Goal: Transaction & Acquisition: Book appointment/travel/reservation

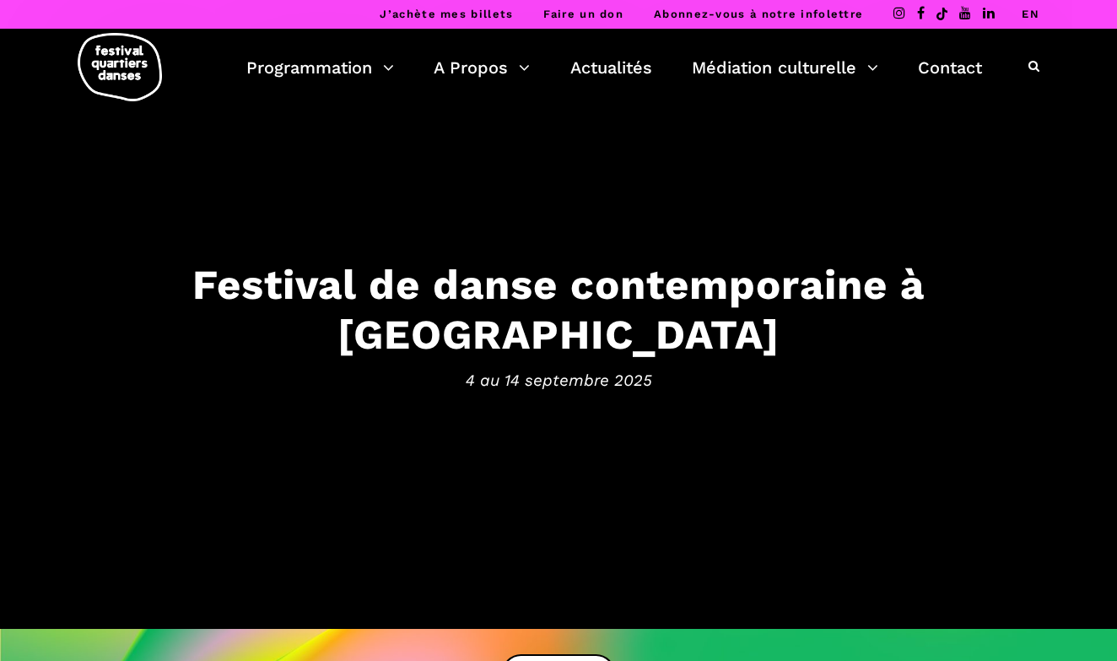
click at [1030, 13] on link "EN" at bounding box center [1031, 14] width 18 height 13
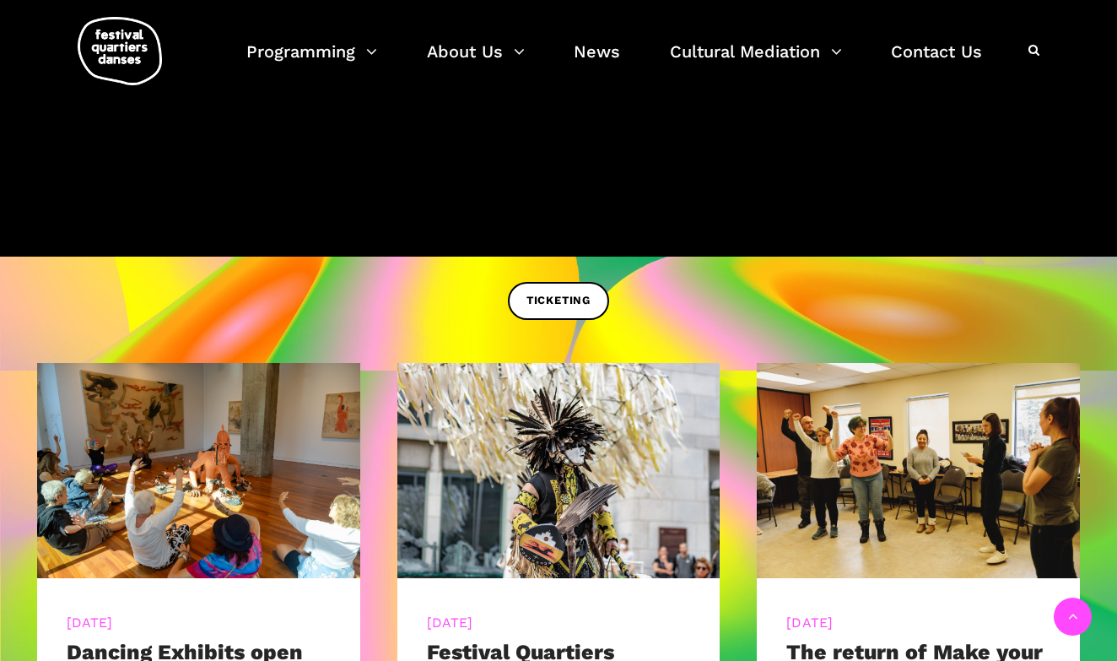
scroll to position [592, 0]
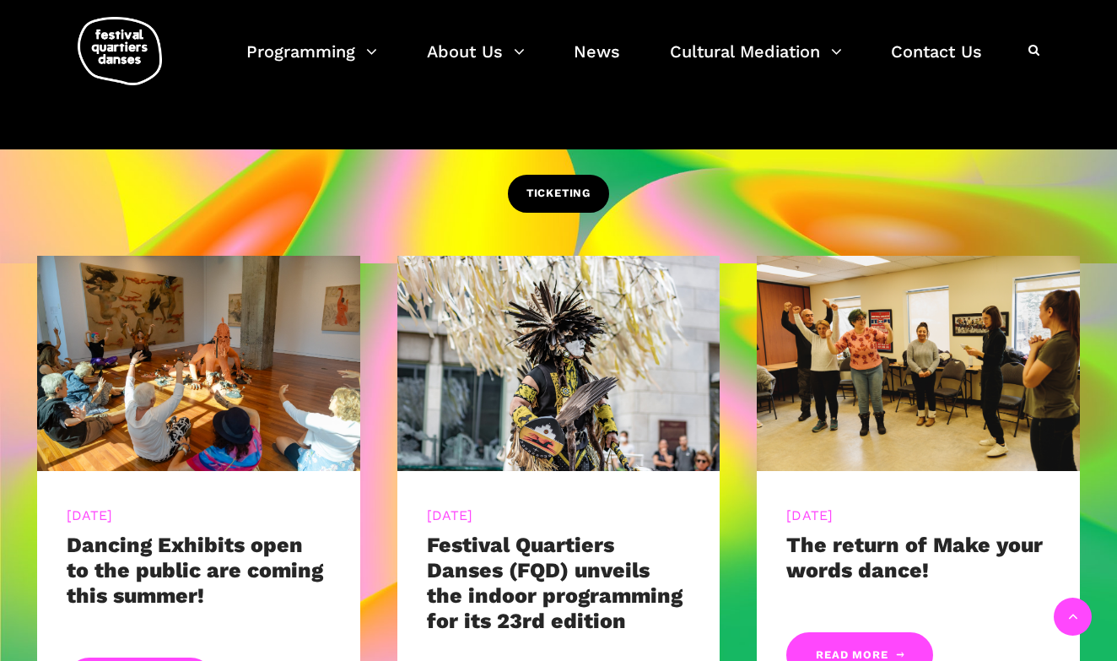
click at [552, 191] on span "TICKETING" at bounding box center [559, 194] width 64 height 18
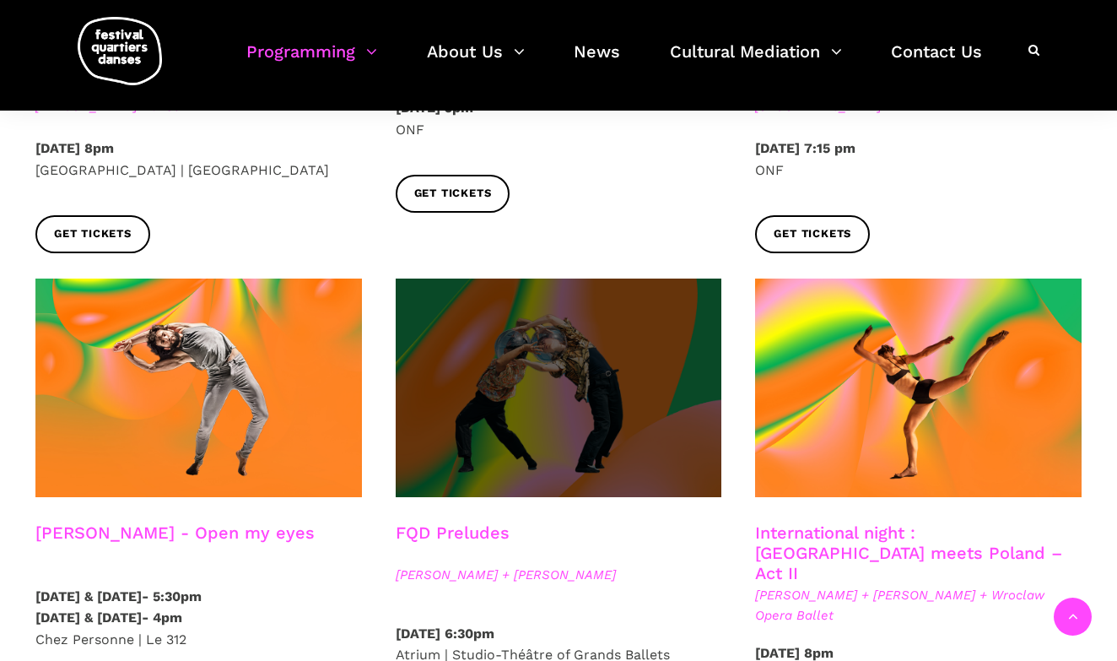
scroll to position [1350, 0]
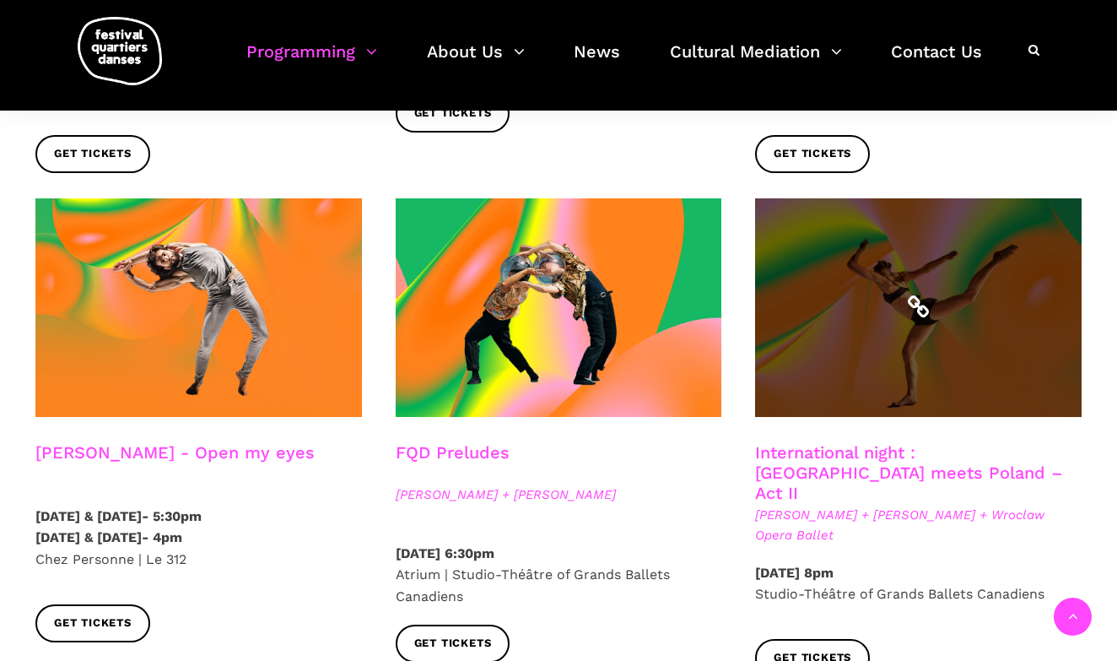
click at [860, 276] on span at bounding box center [918, 307] width 327 height 219
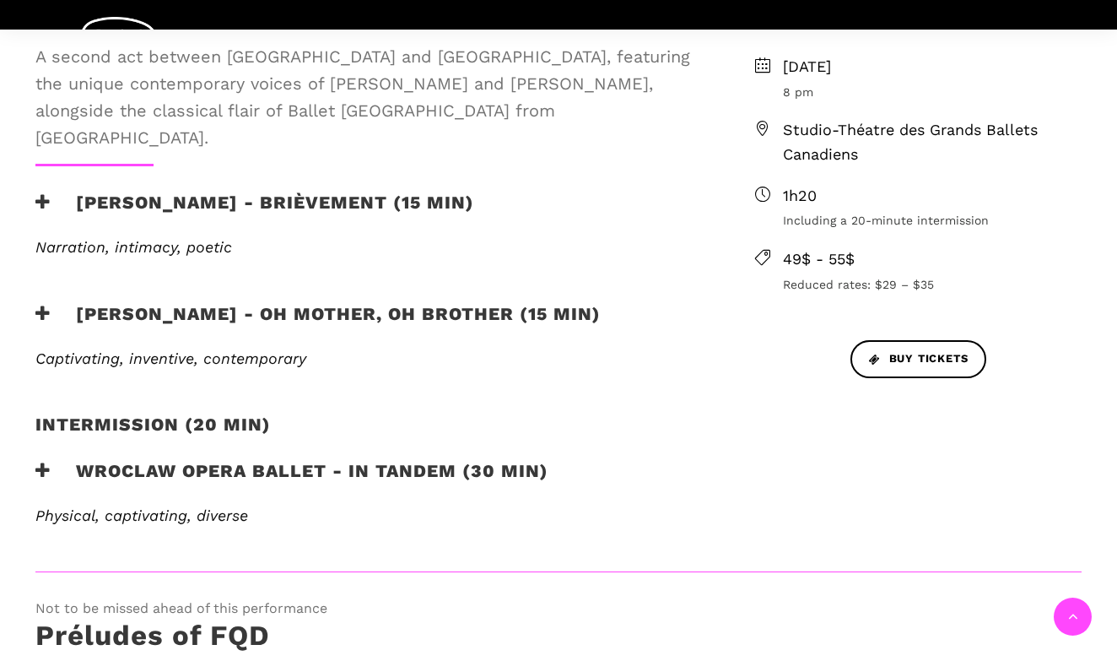
scroll to position [639, 0]
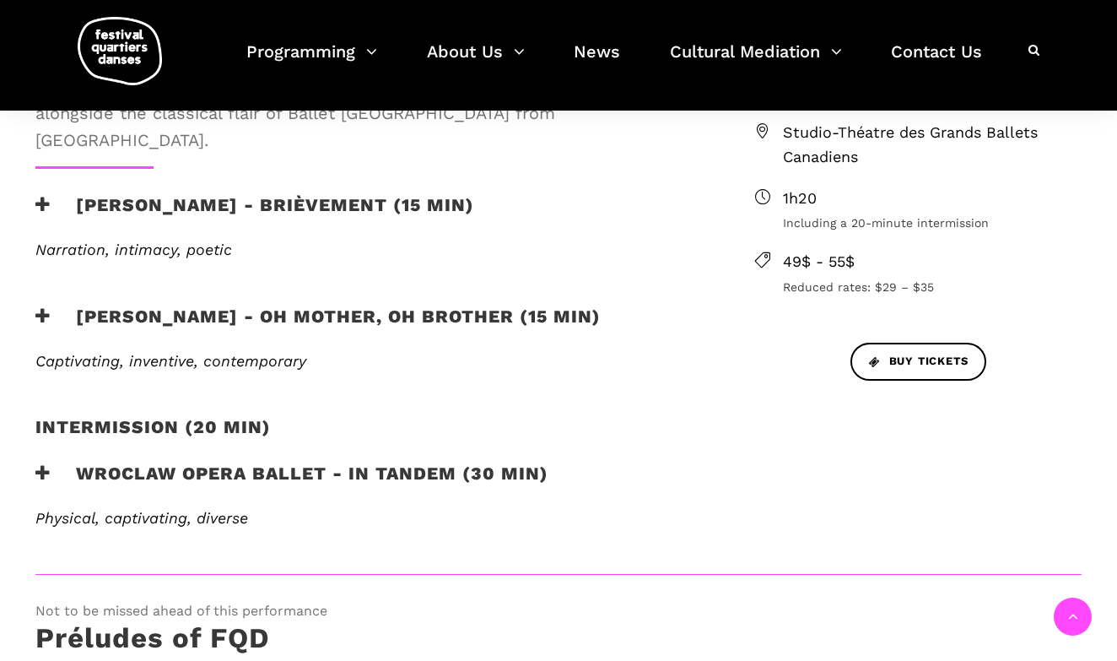
click at [44, 464] on icon at bounding box center [42, 473] width 15 height 18
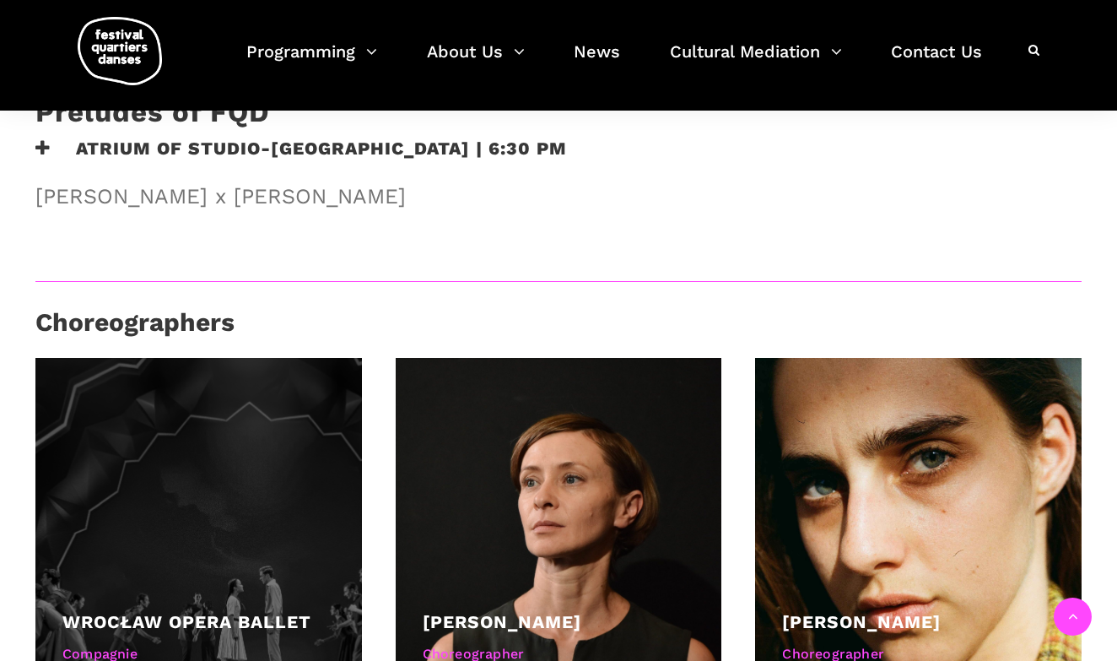
scroll to position [1279, 0]
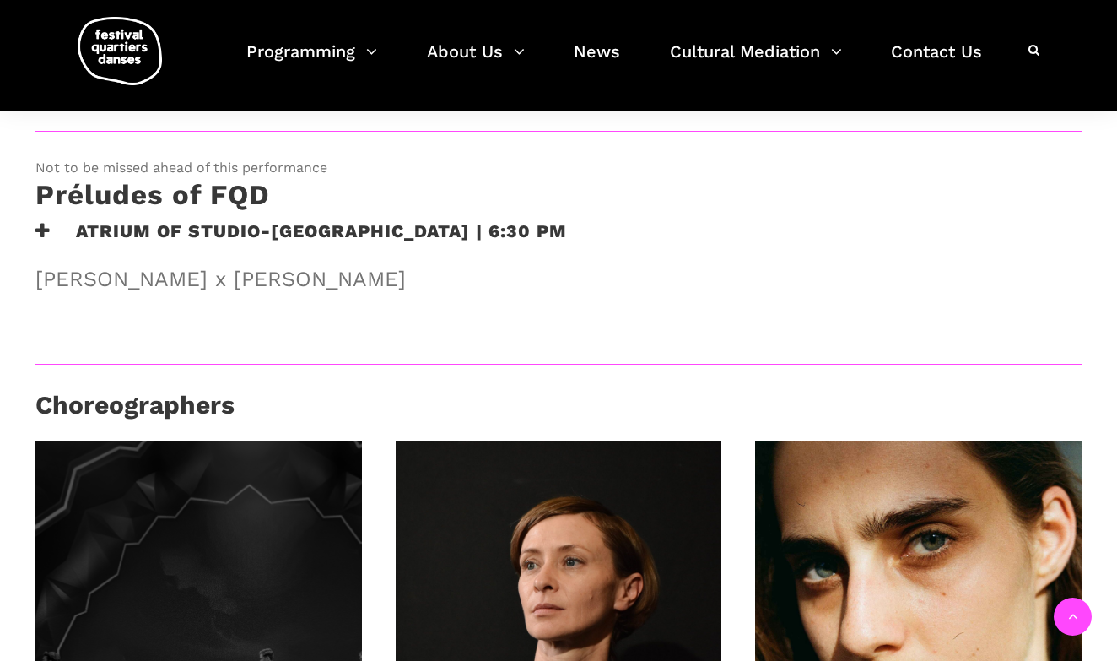
click at [198, 481] on div at bounding box center [198, 604] width 327 height 327
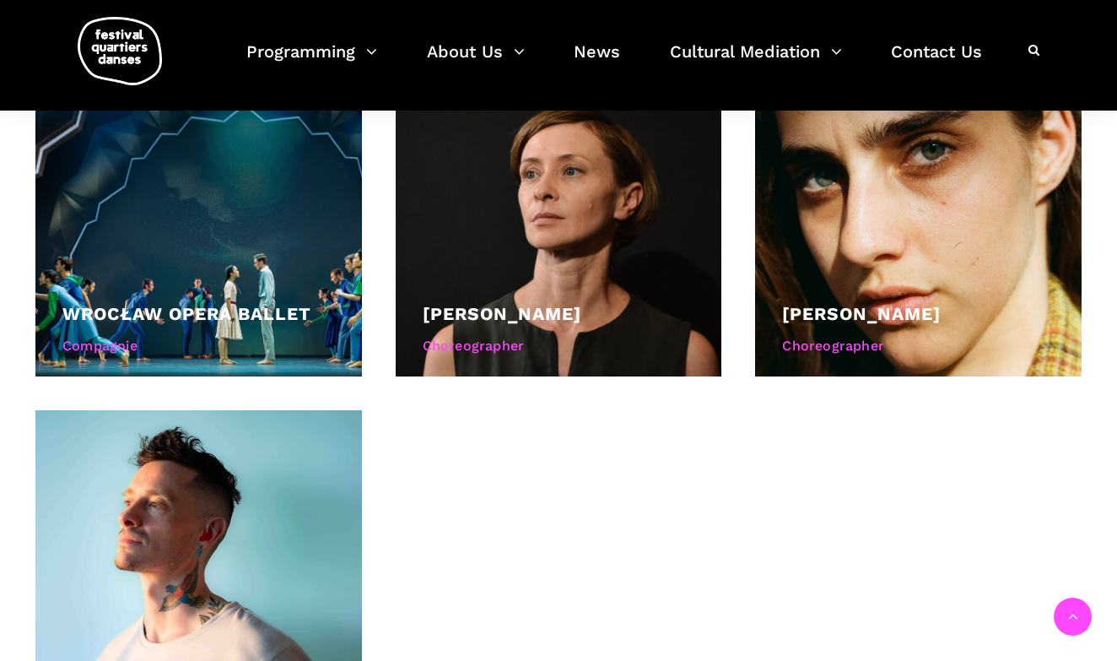
scroll to position [1782, 0]
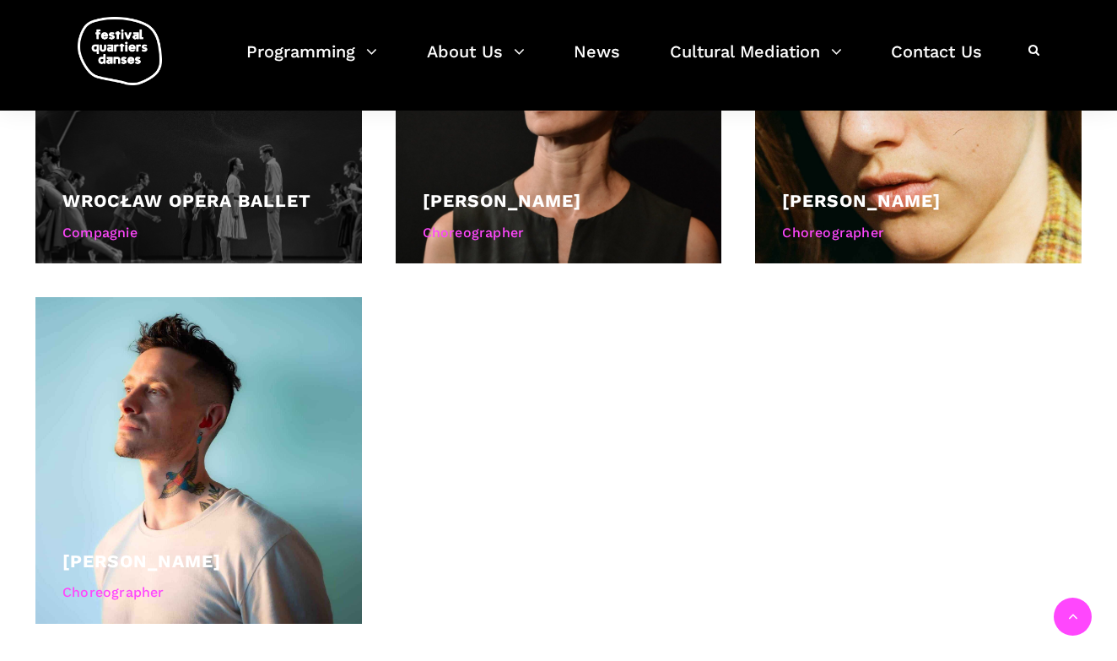
click at [133, 222] on div "Compagnie" at bounding box center [198, 233] width 273 height 22
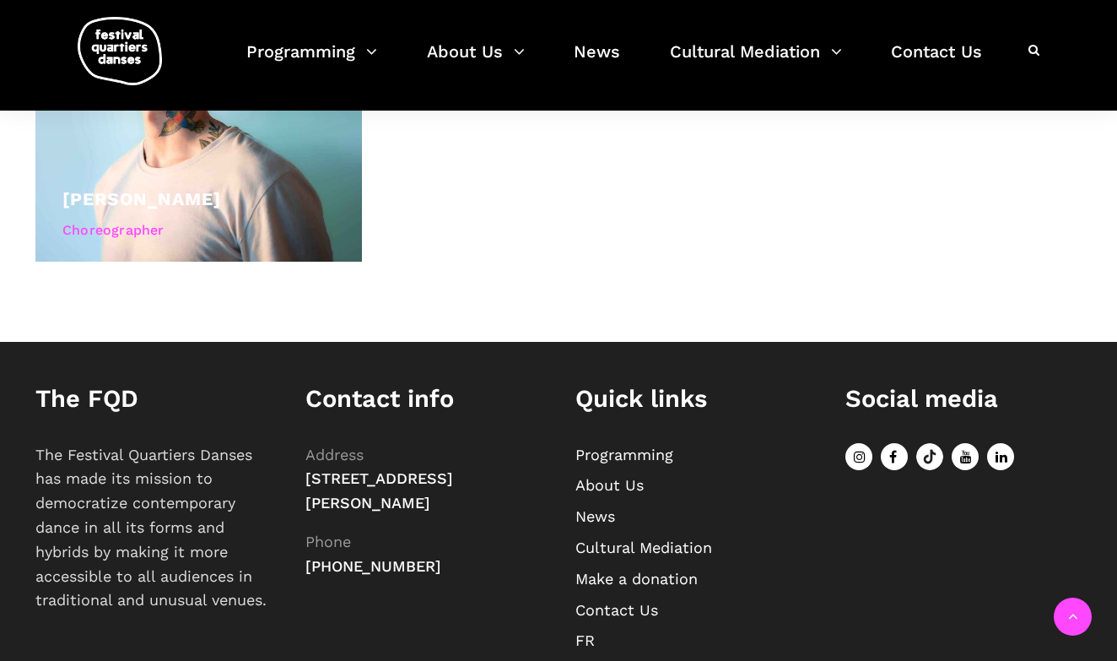
scroll to position [1477, 0]
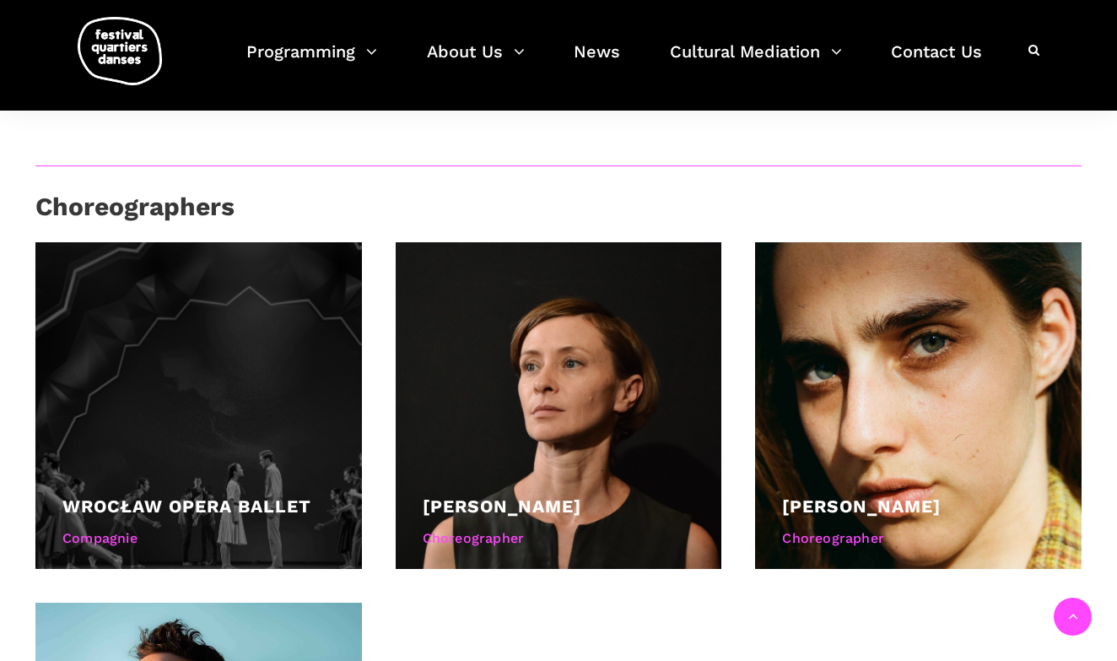
click at [214, 403] on div at bounding box center [198, 405] width 327 height 327
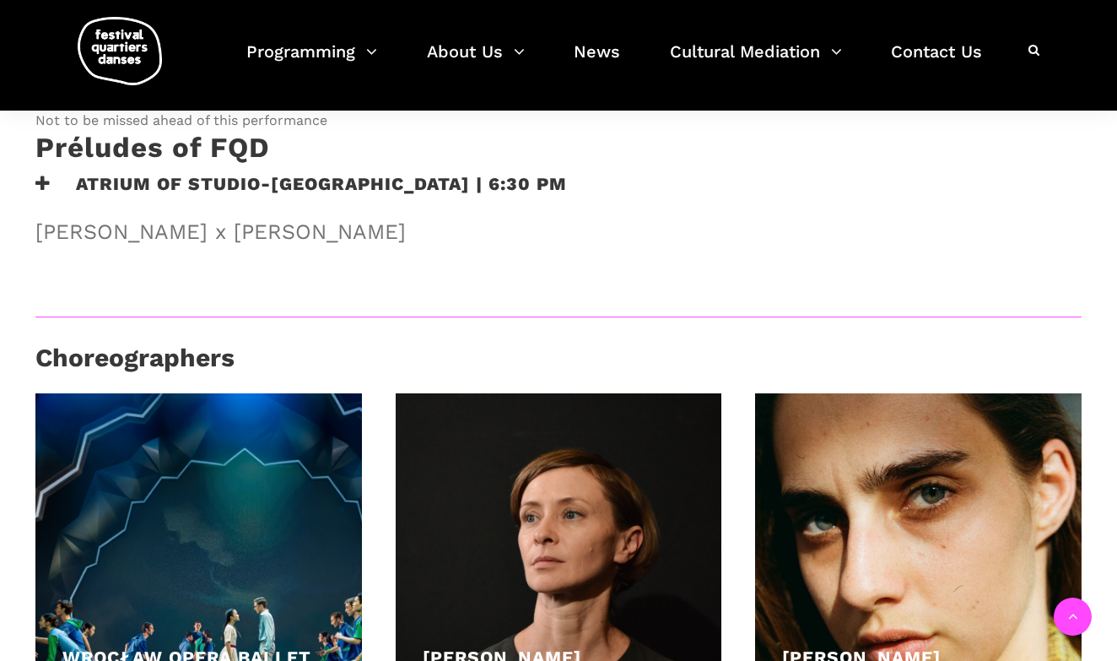
scroll to position [1429, 0]
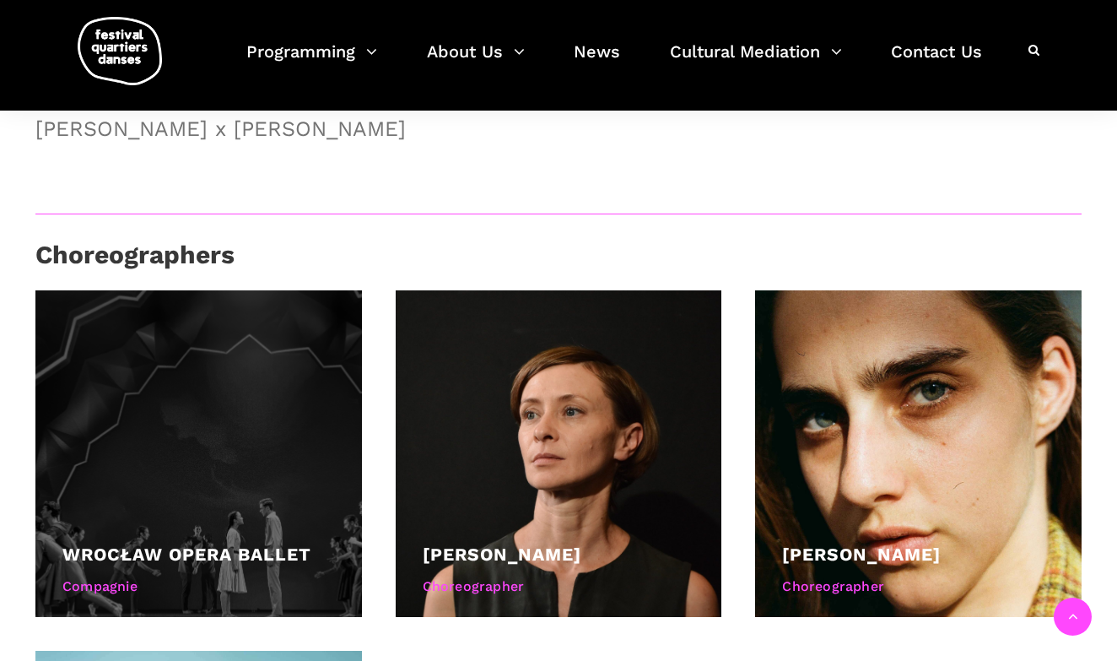
click at [187, 403] on div at bounding box center [198, 453] width 327 height 327
click at [128, 576] on div "Compagnie" at bounding box center [198, 587] width 273 height 22
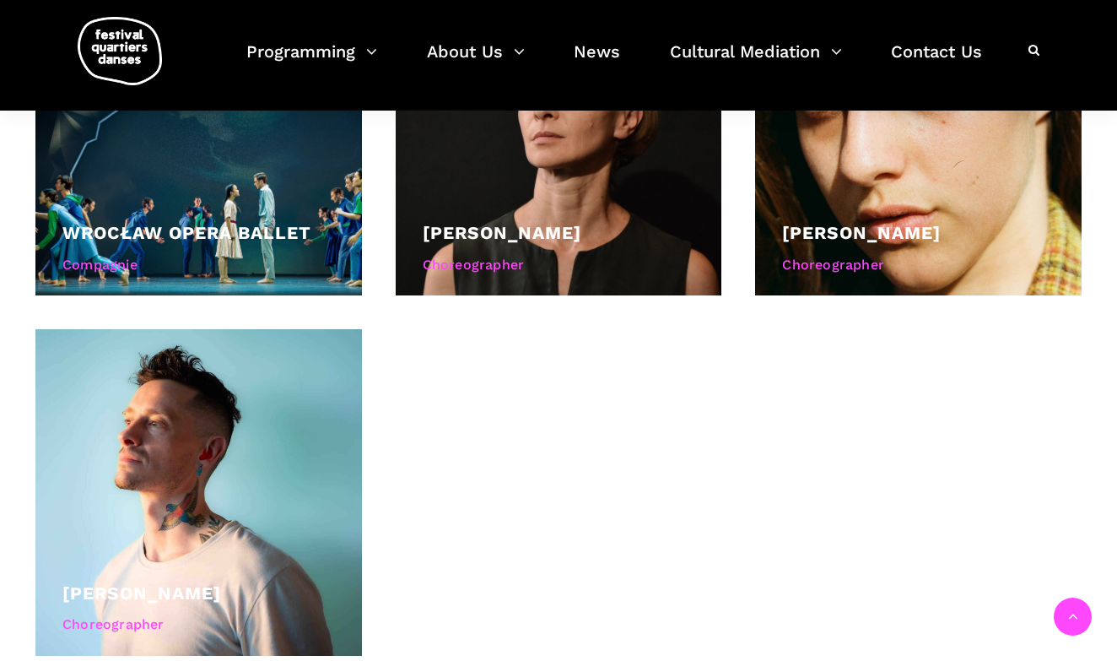
scroll to position [1604, 0]
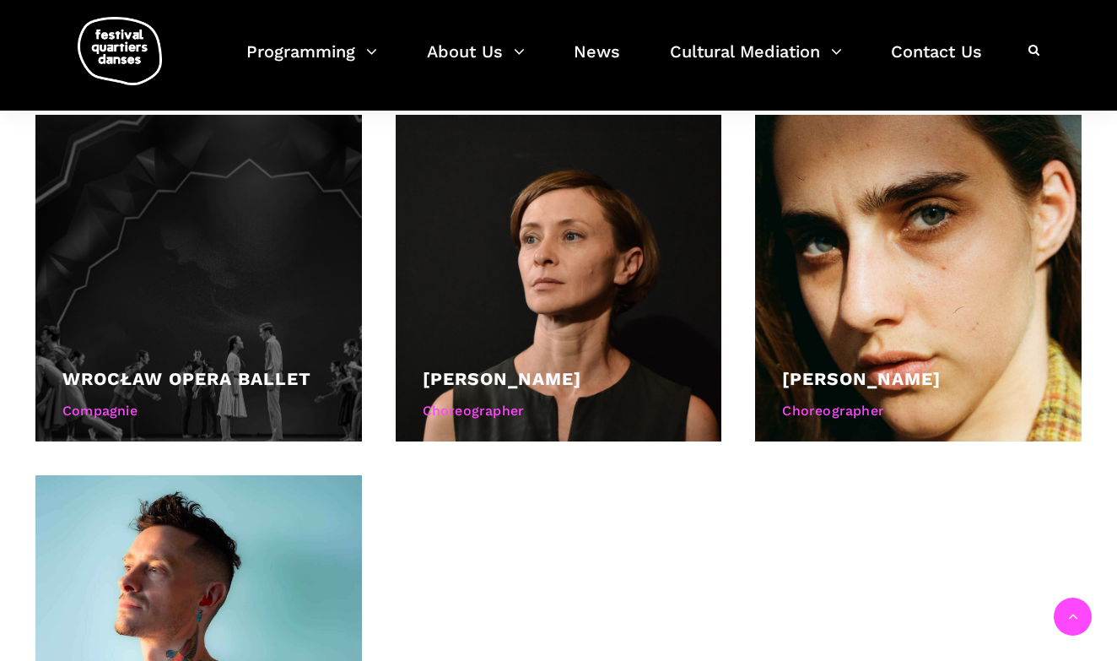
click at [296, 295] on div at bounding box center [198, 278] width 327 height 327
click at [286, 368] on link "Wrocław Opera Ballet" at bounding box center [186, 378] width 249 height 21
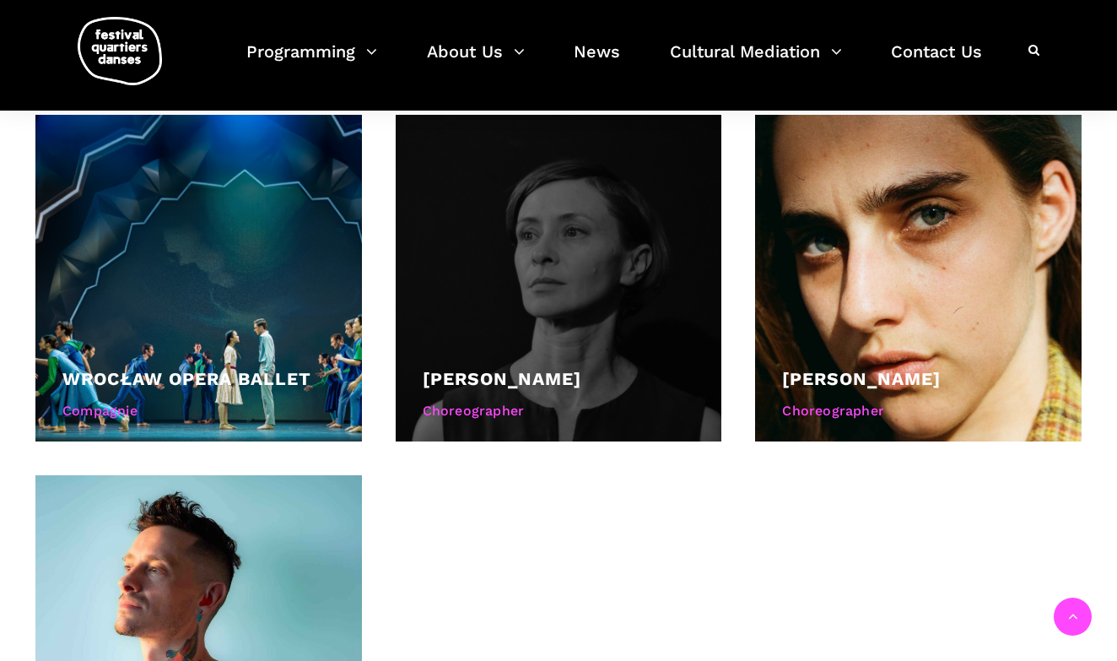
click at [457, 368] on link "Małgorzata Dzierżon" at bounding box center [502, 378] width 159 height 21
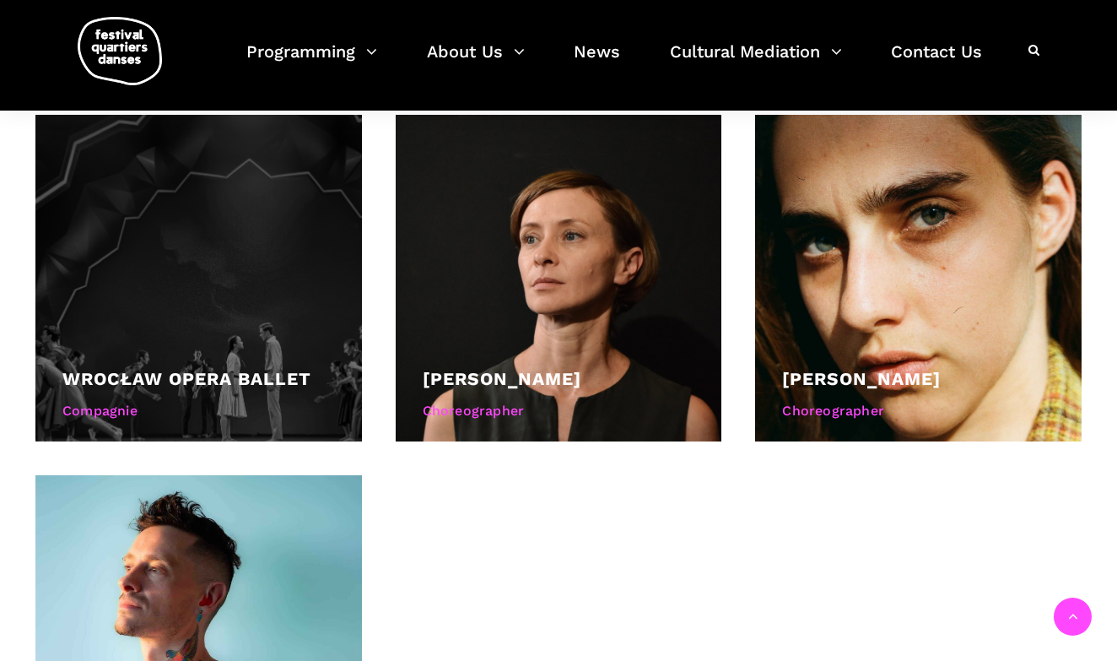
click at [157, 368] on link "Wrocław Opera Ballet" at bounding box center [186, 378] width 249 height 21
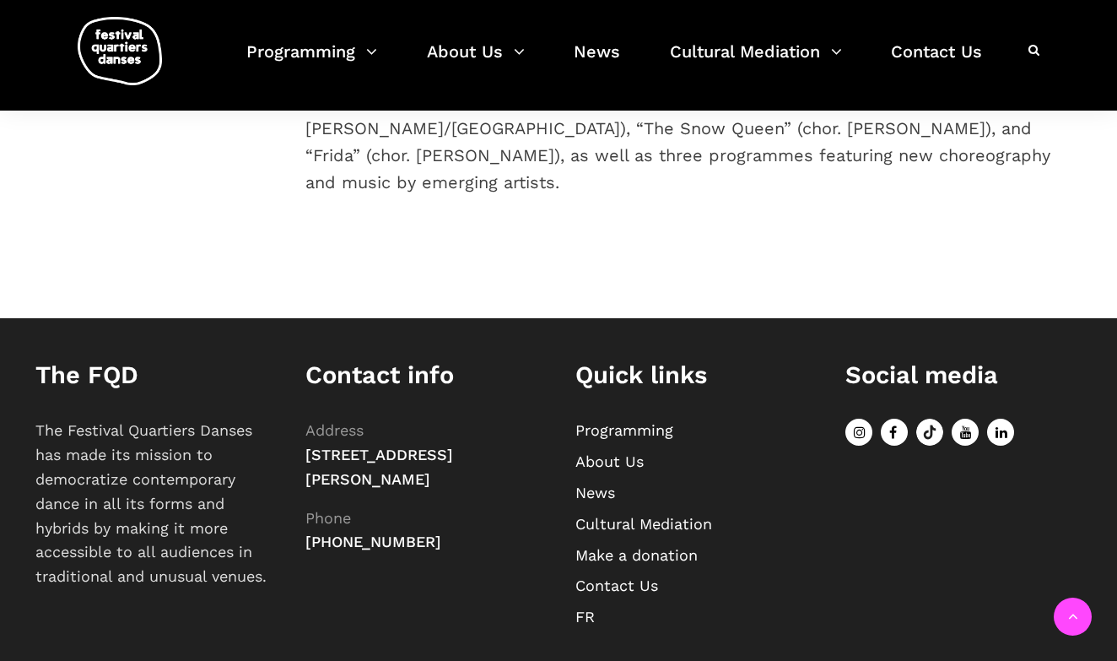
scroll to position [673, 0]
